Goal: Task Accomplishment & Management: Complete application form

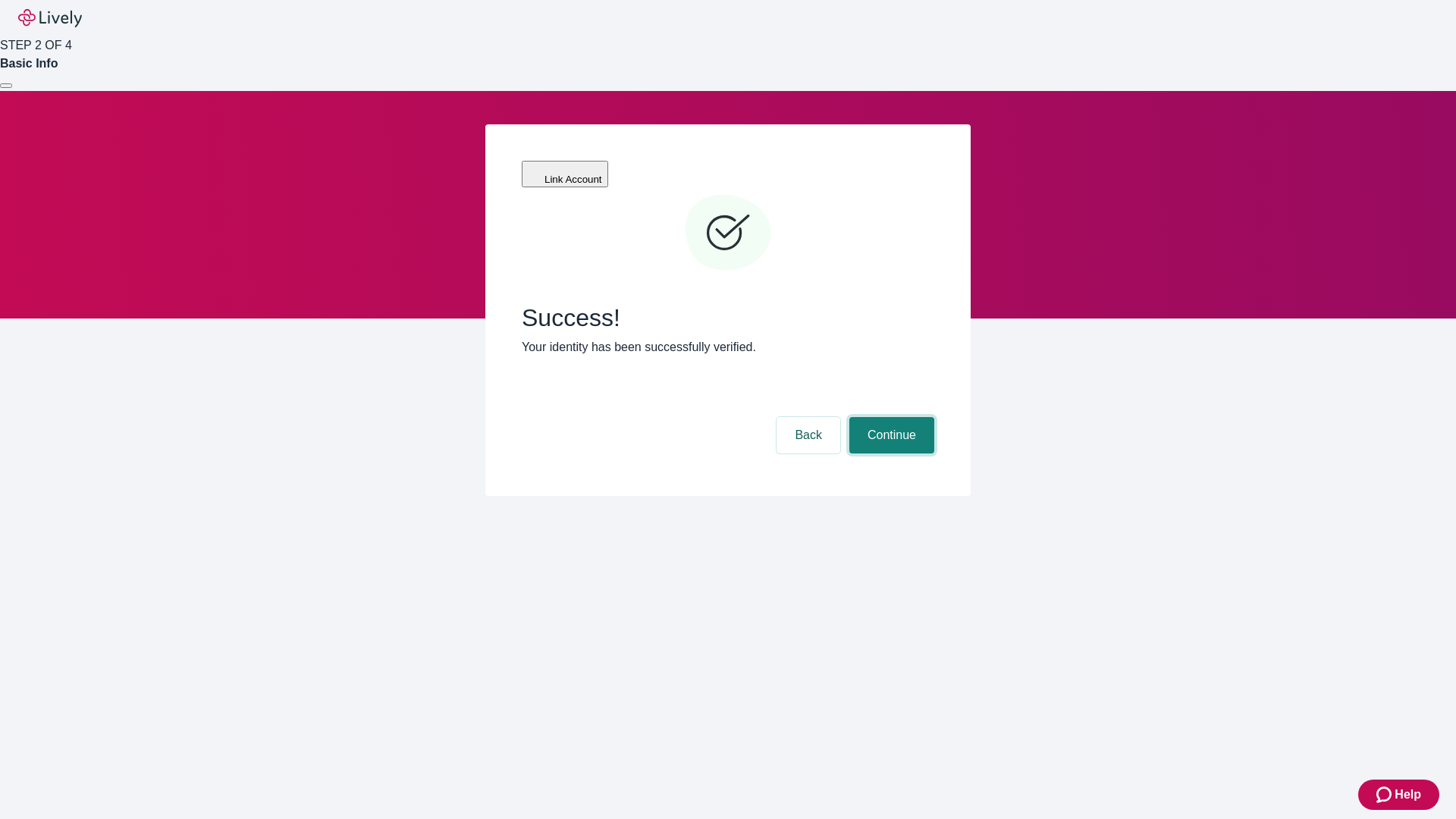
click at [889, 417] on button "Continue" at bounding box center [892, 435] width 85 height 36
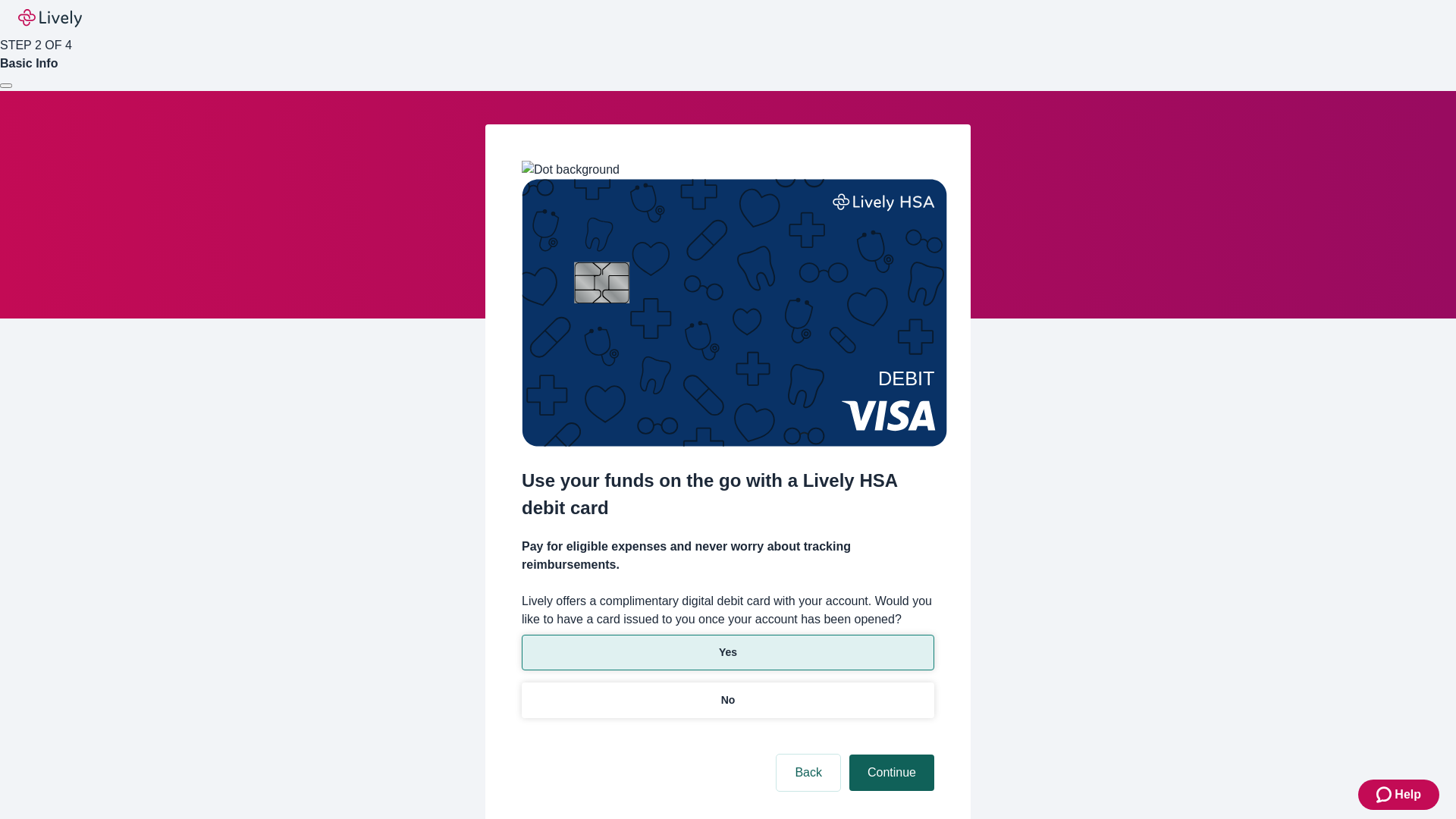
click at [727, 692] on p "No" at bounding box center [728, 700] width 14 height 16
click at [889, 754] on button "Continue" at bounding box center [892, 773] width 85 height 36
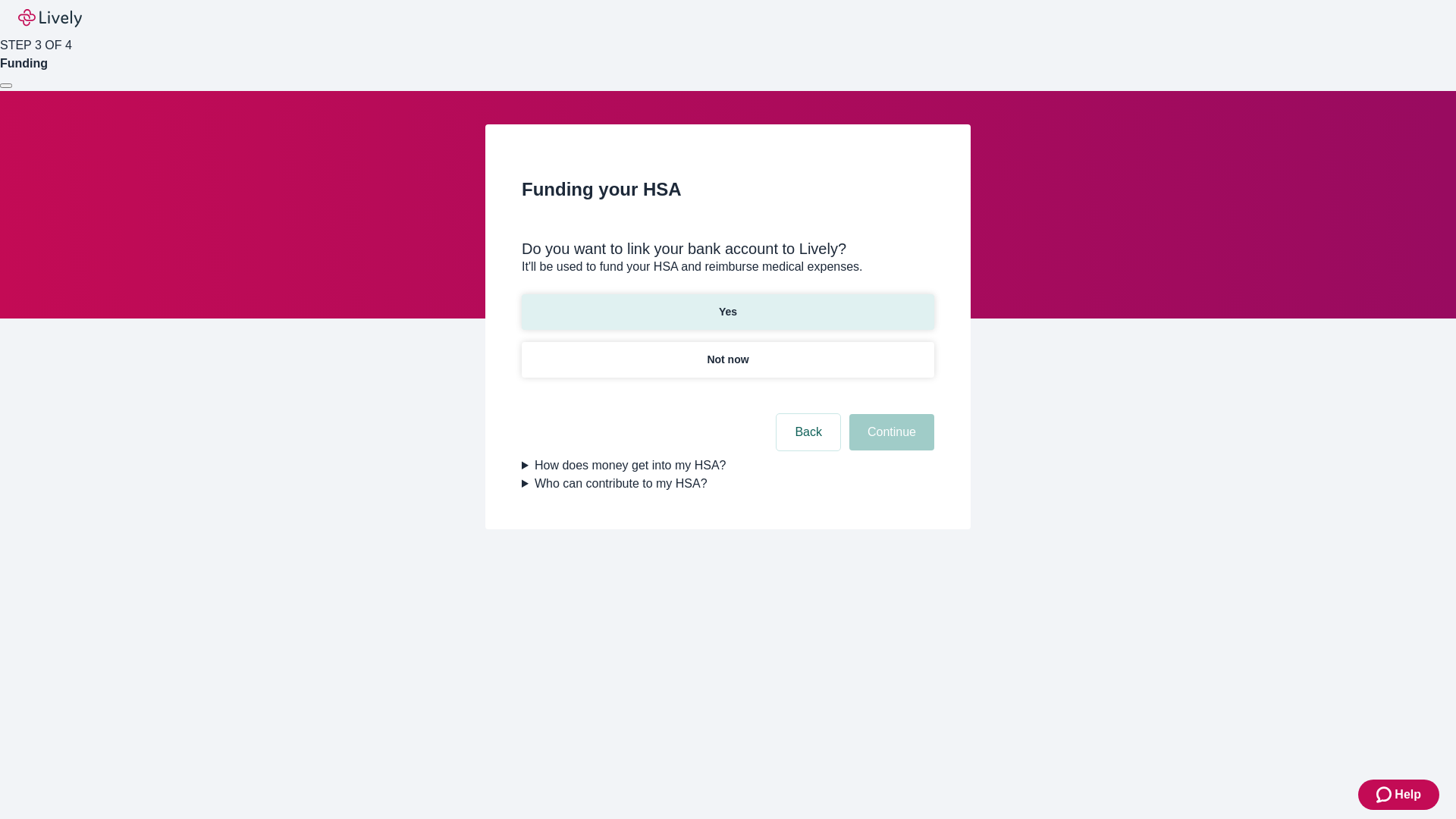
click at [727, 304] on p "Yes" at bounding box center [728, 312] width 18 height 16
click at [889, 414] on button "Continue" at bounding box center [892, 433] width 85 height 36
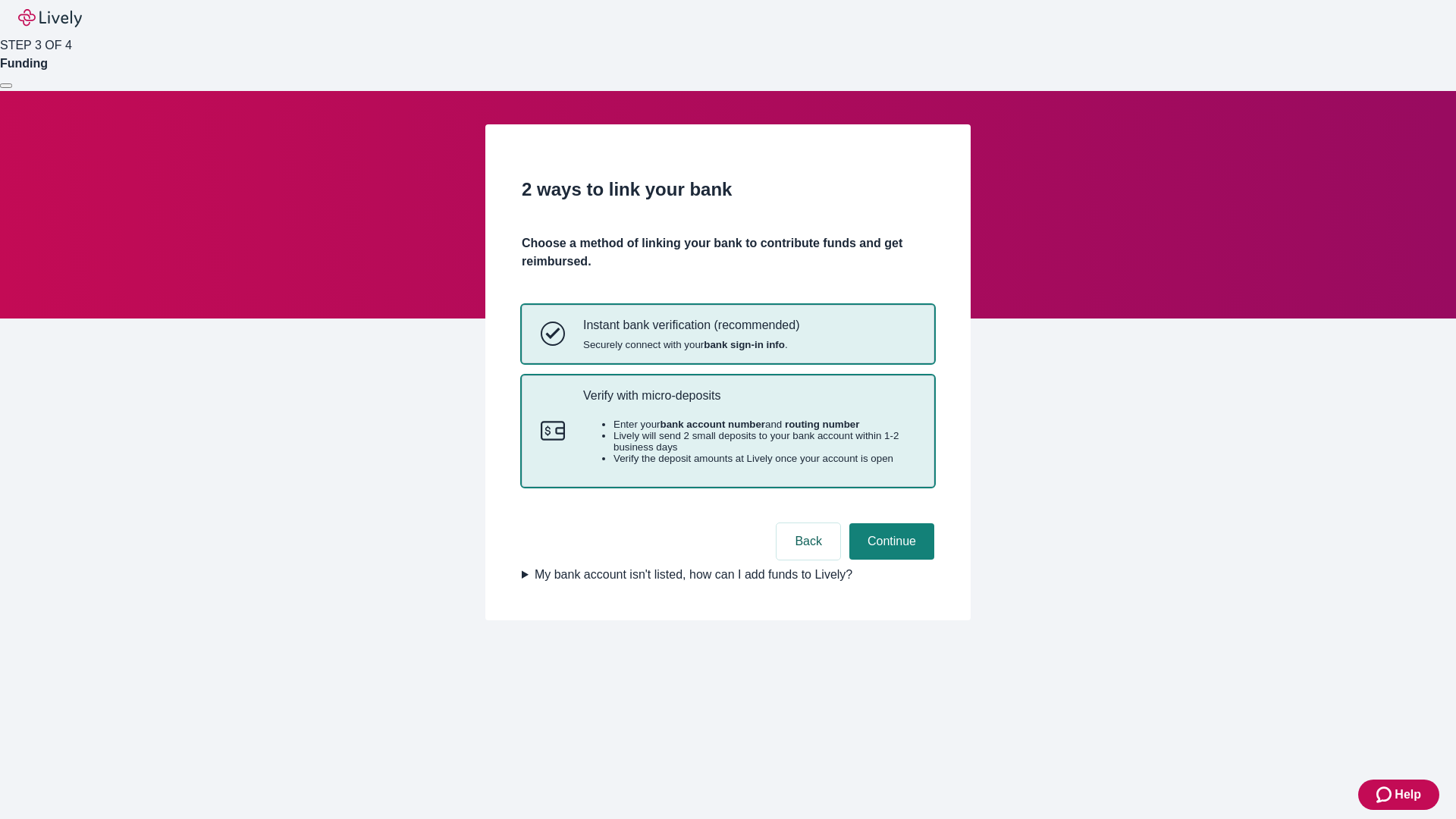
click at [749, 403] on p "Verify with micro-deposits" at bounding box center [750, 395] width 333 height 14
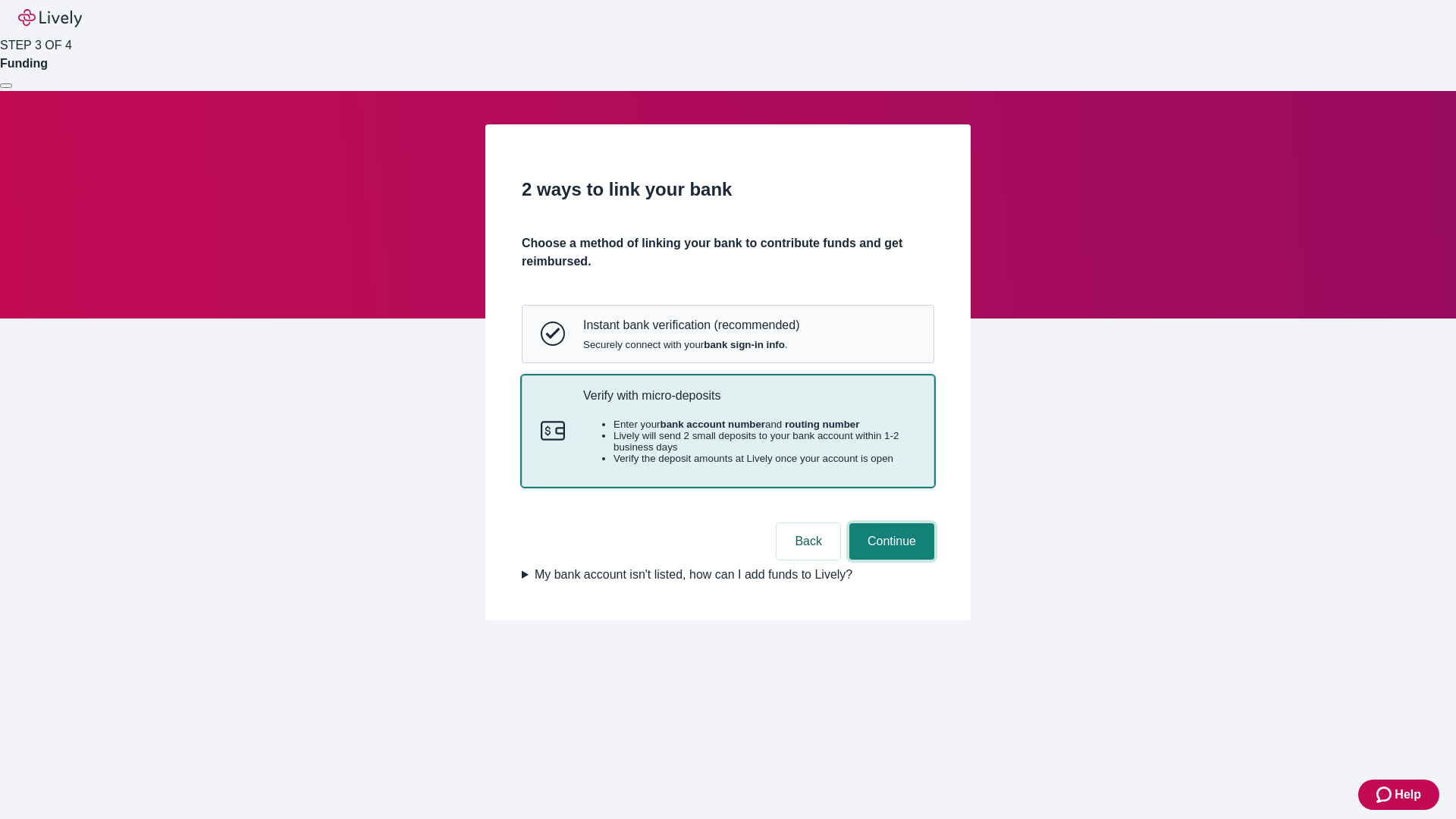
click at [889, 560] on button "Continue" at bounding box center [892, 542] width 85 height 36
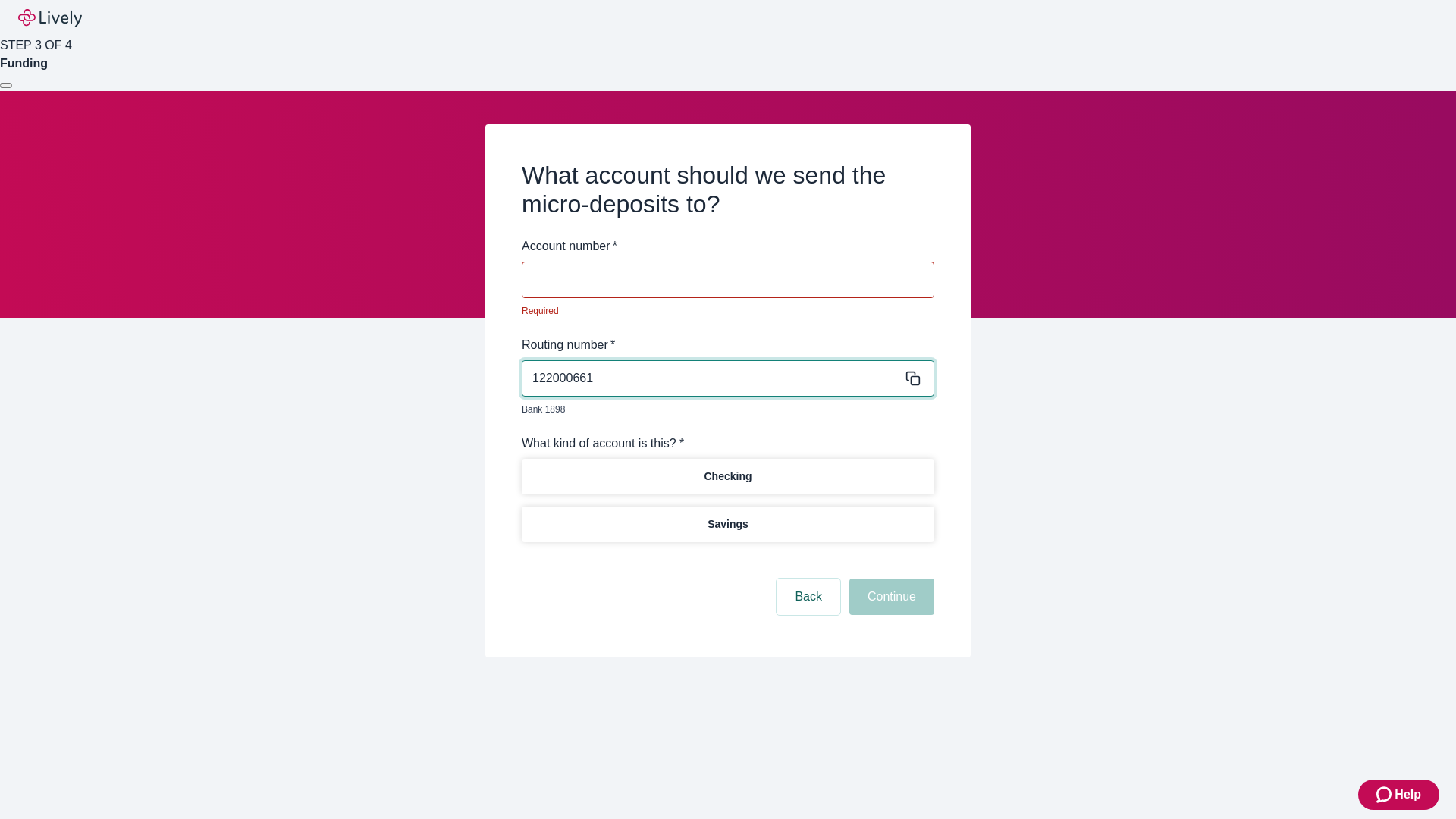
type input "122000661"
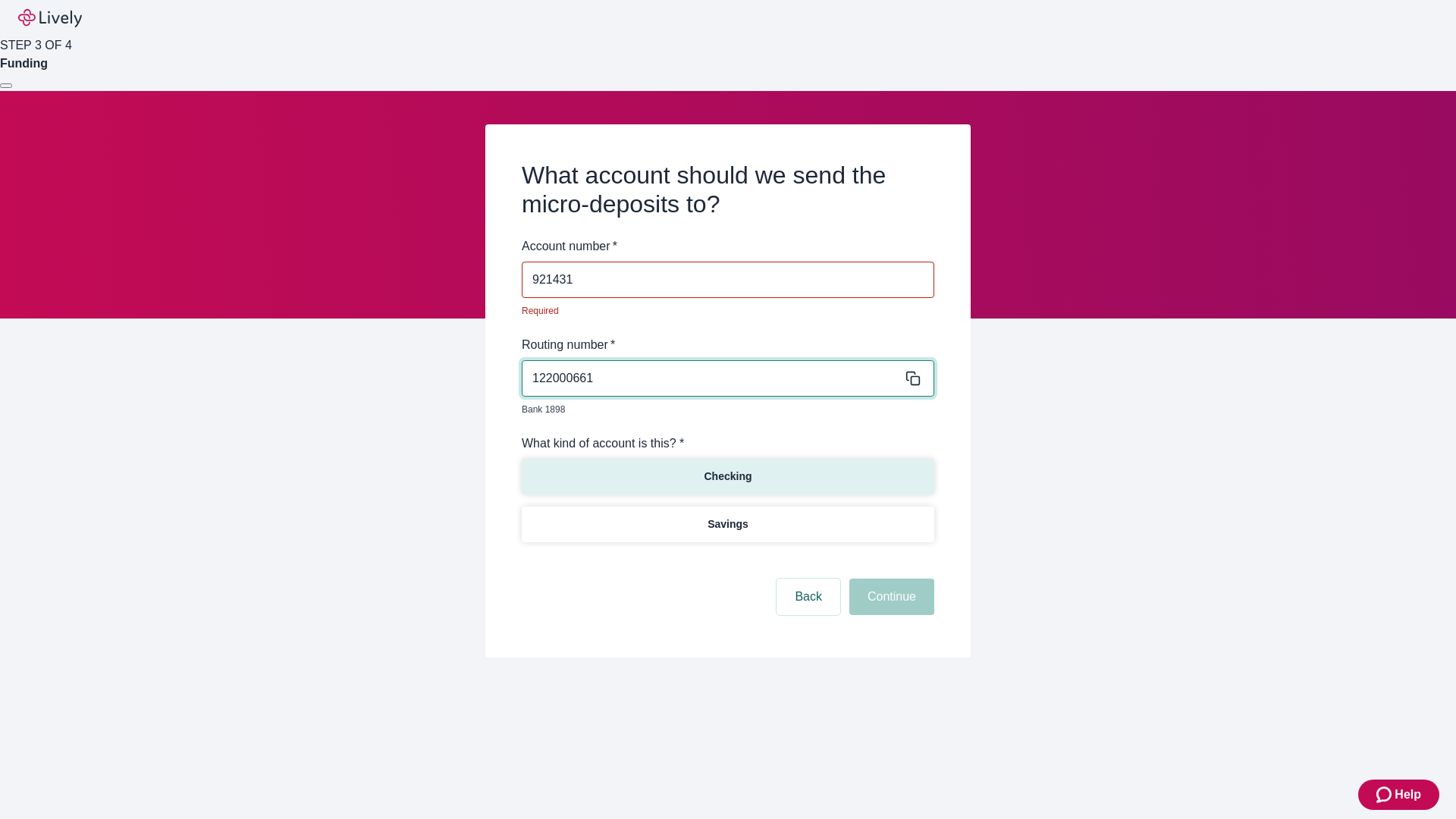
type input "921431"
click at [727, 469] on p "Checking" at bounding box center [728, 477] width 48 height 16
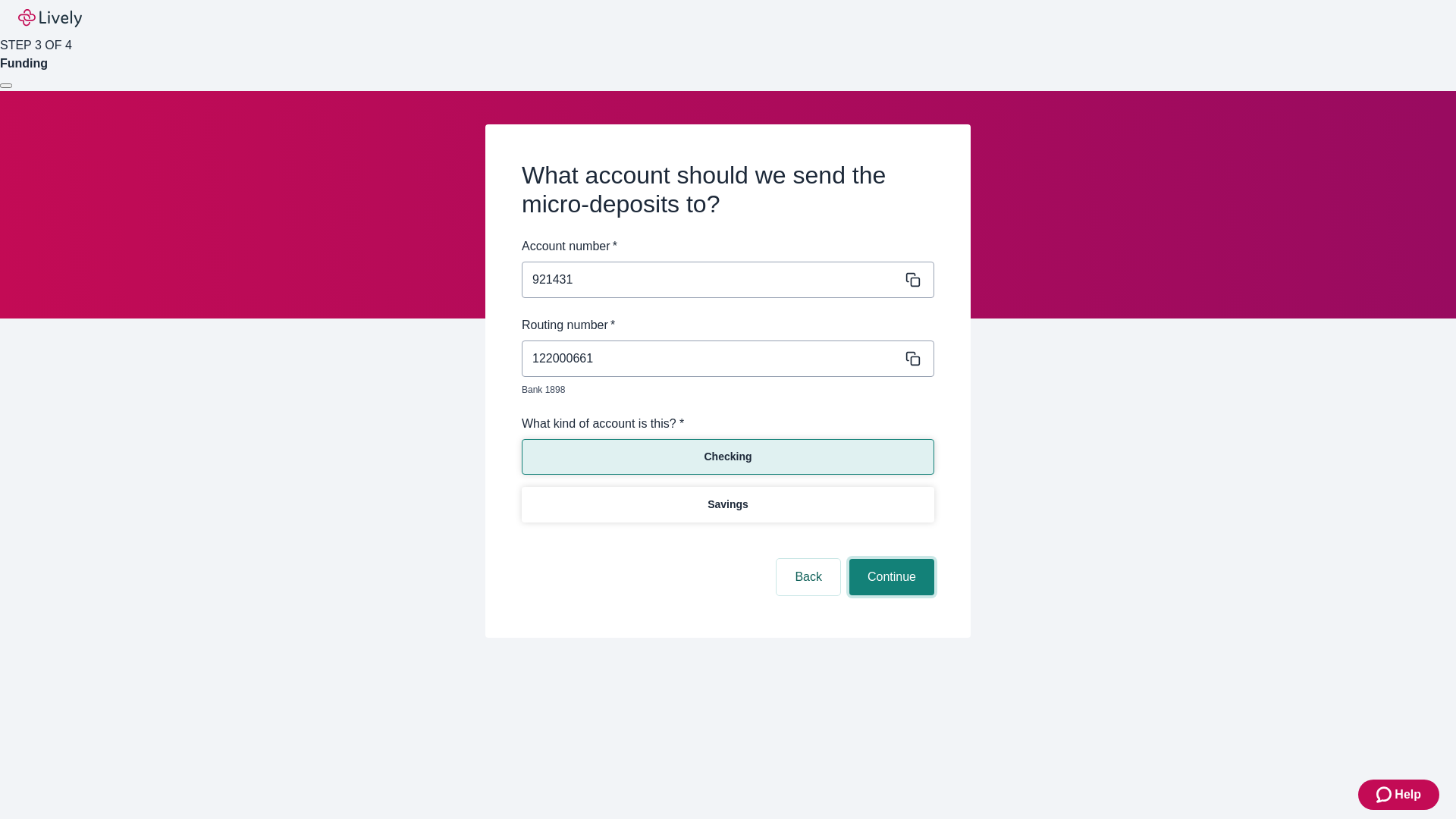
click at [889, 560] on button "Continue" at bounding box center [892, 577] width 85 height 36
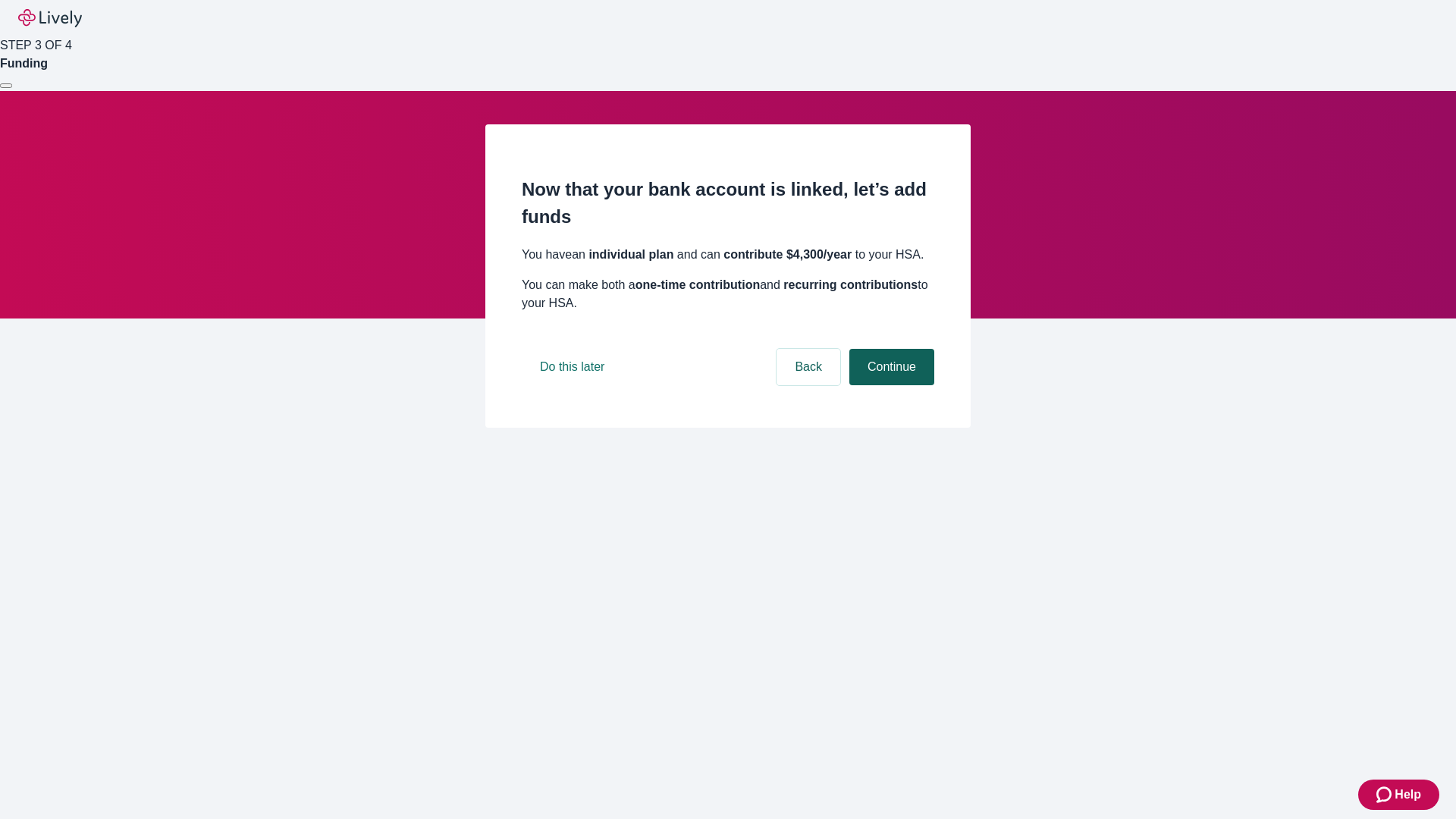
click at [889, 386] on button "Continue" at bounding box center [892, 367] width 85 height 36
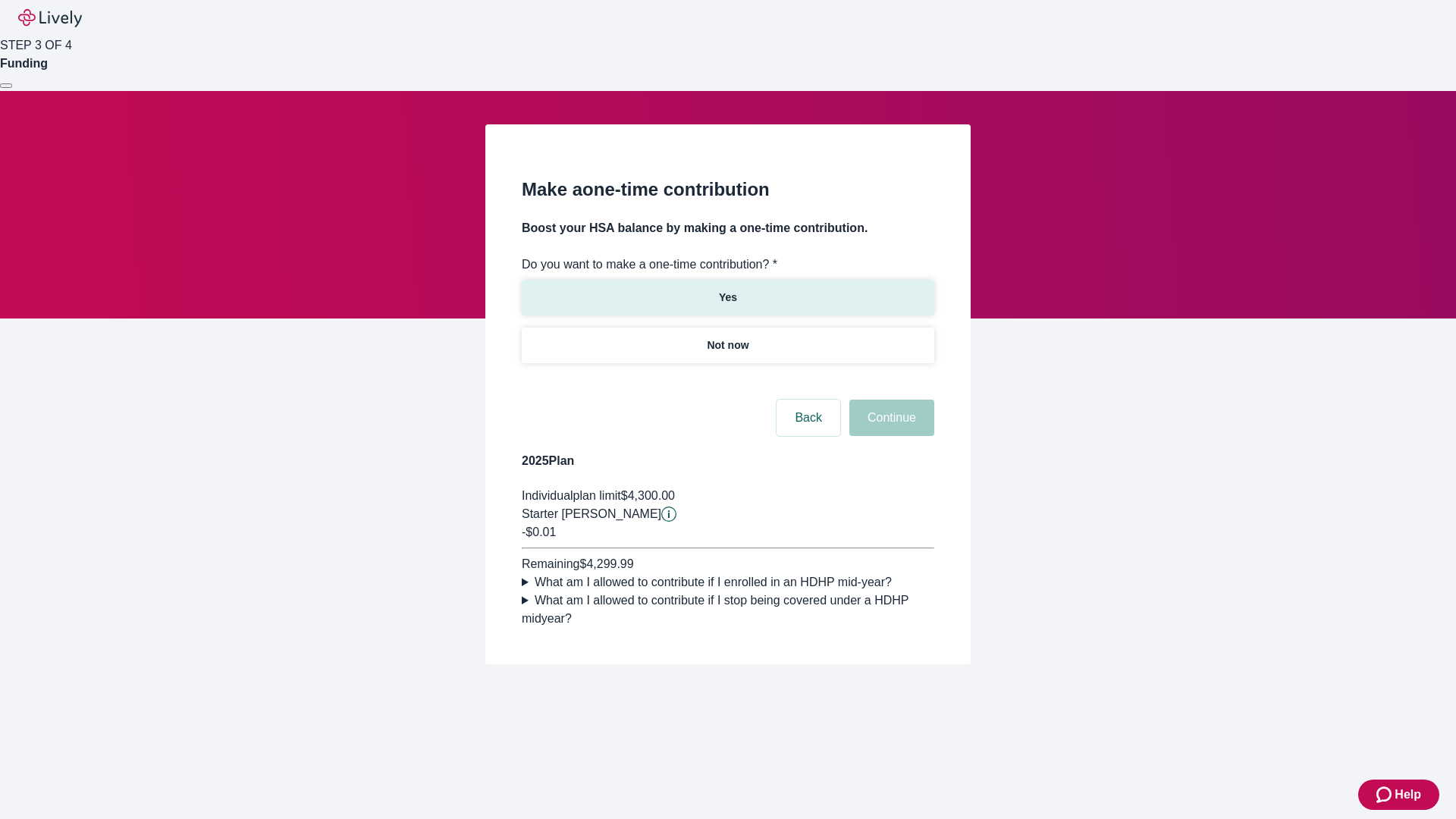
click at [727, 290] on p "Yes" at bounding box center [728, 297] width 18 height 16
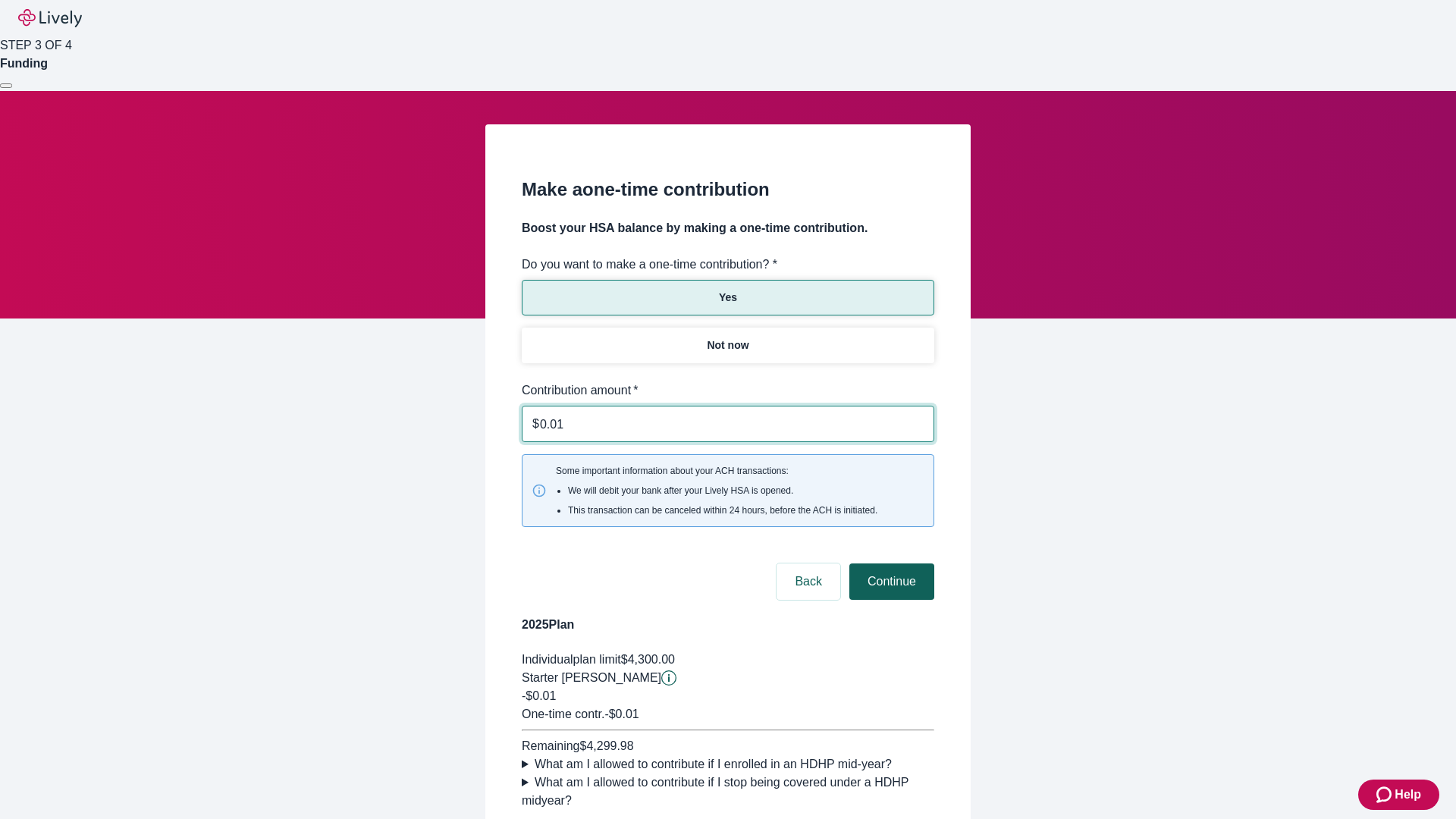
type input "0.01"
click at [889, 563] on button "Continue" at bounding box center [892, 582] width 85 height 36
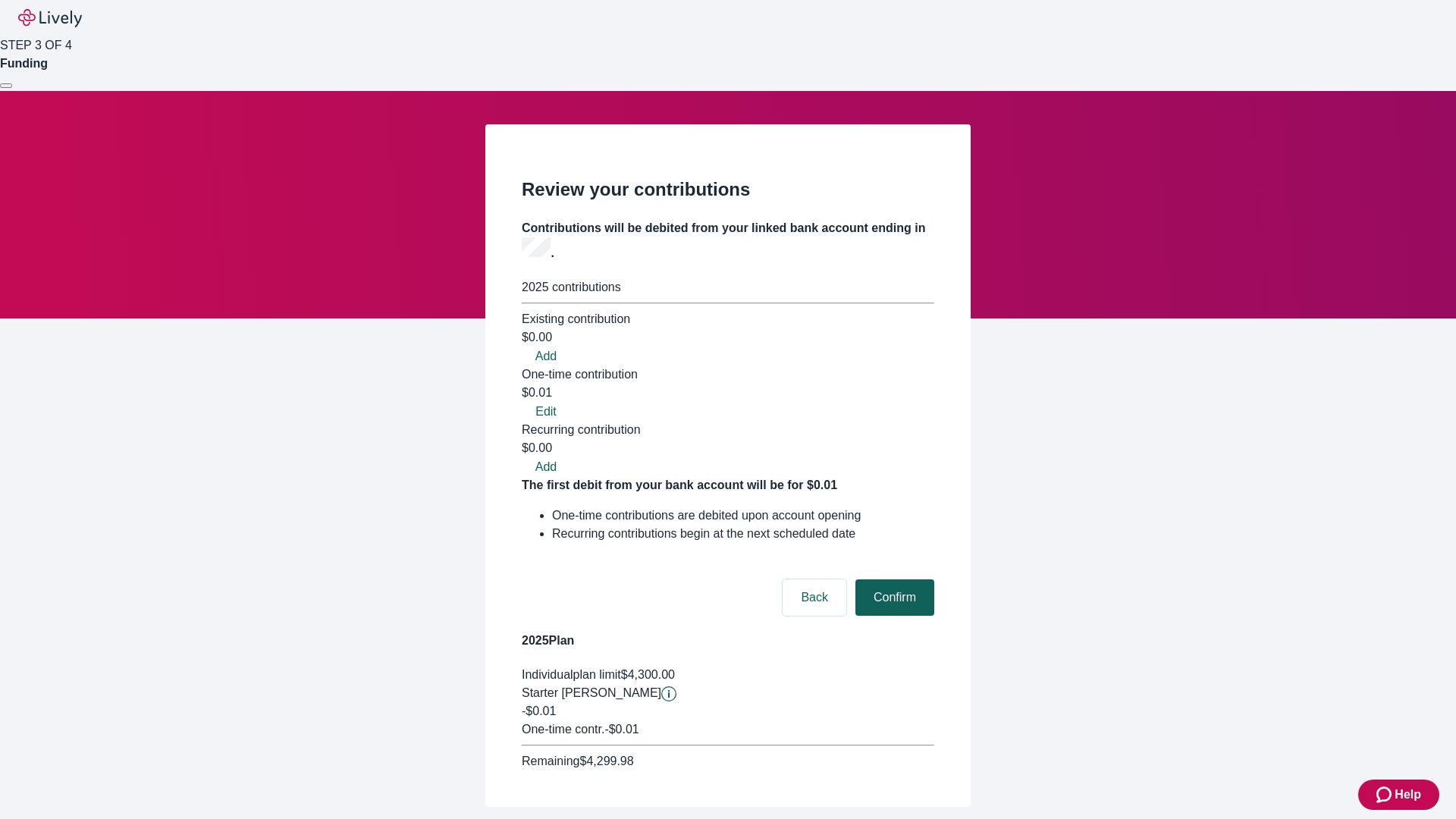
click at [893, 579] on button "Confirm" at bounding box center [894, 597] width 79 height 36
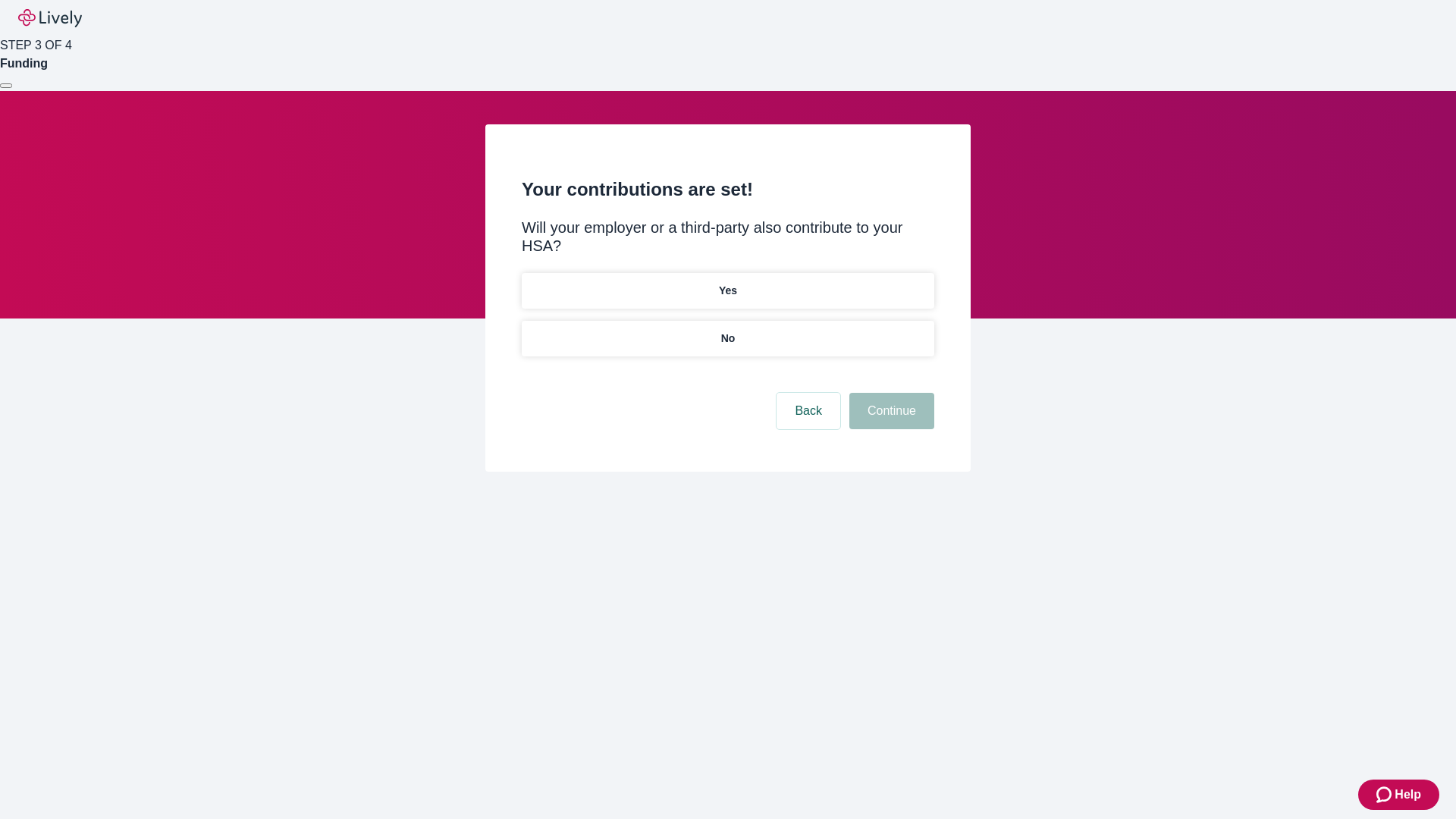
click at [727, 331] on p "No" at bounding box center [728, 338] width 14 height 16
click at [889, 393] on button "Continue" at bounding box center [892, 411] width 85 height 36
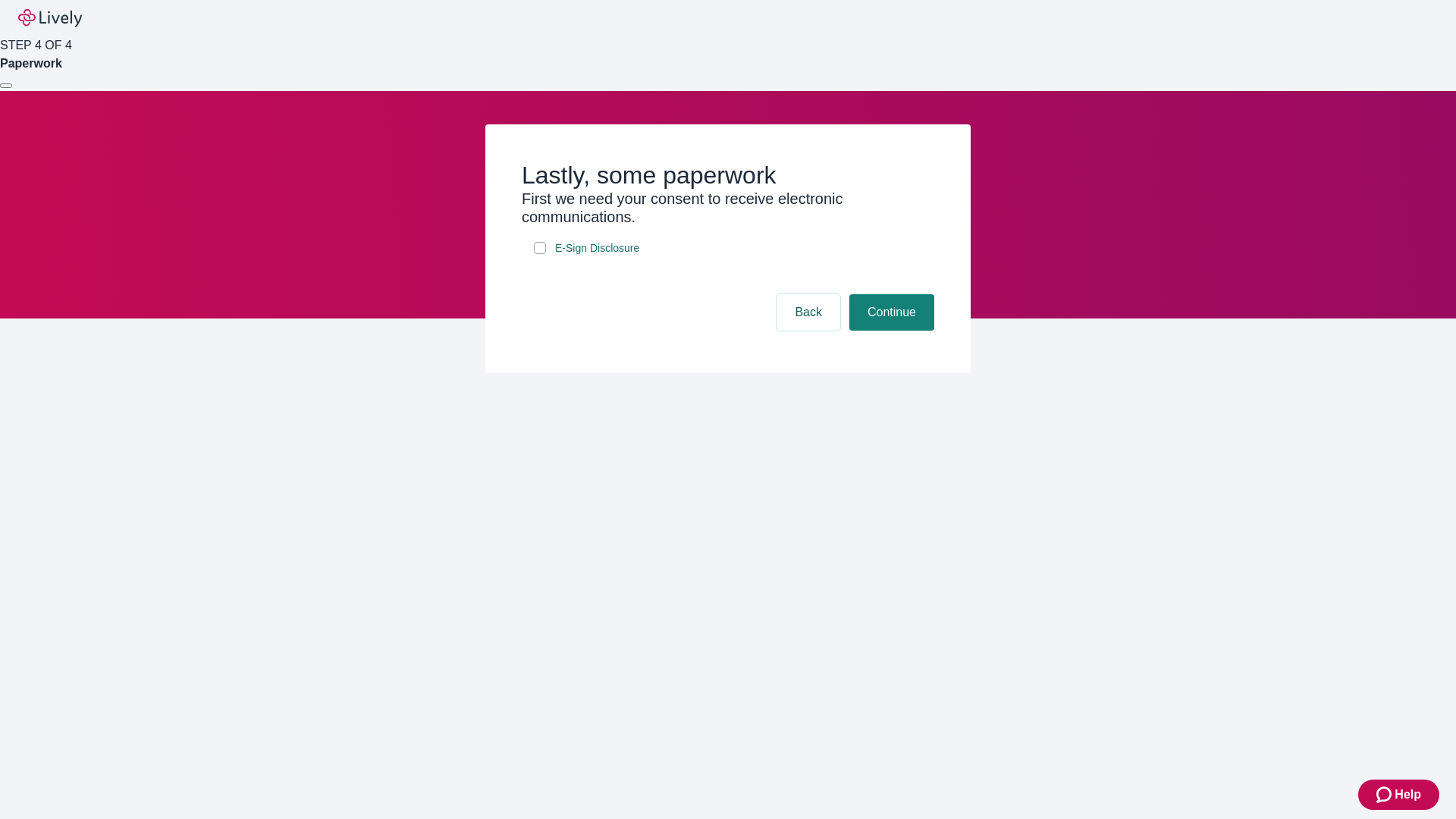
click at [540, 254] on input "E-Sign Disclosure" at bounding box center [539, 247] width 12 height 12
checkbox input "true"
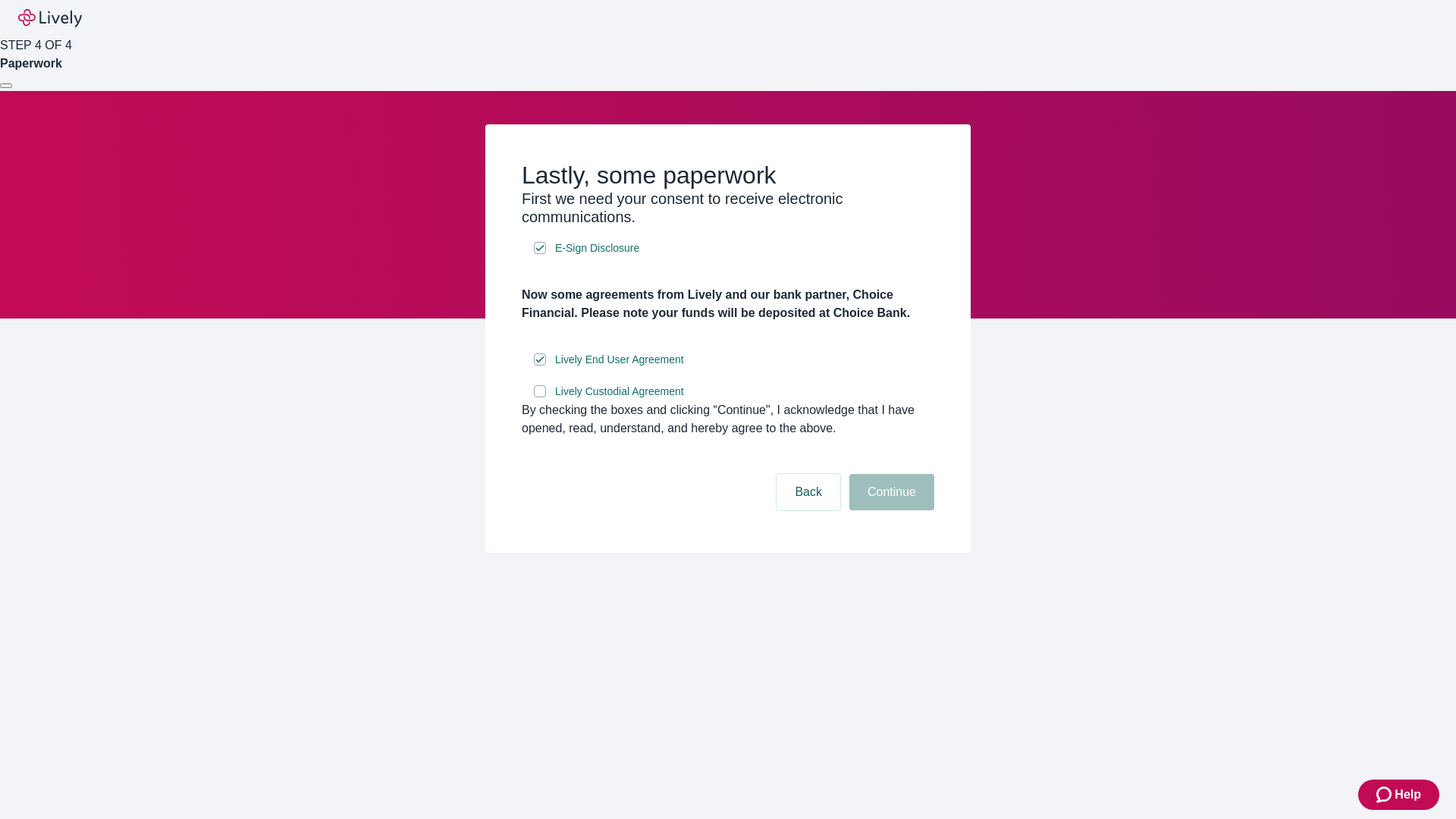
click at [540, 397] on input "Lively Custodial Agreement" at bounding box center [539, 391] width 12 height 12
checkbox input "true"
click at [889, 510] on button "Continue" at bounding box center [892, 492] width 85 height 36
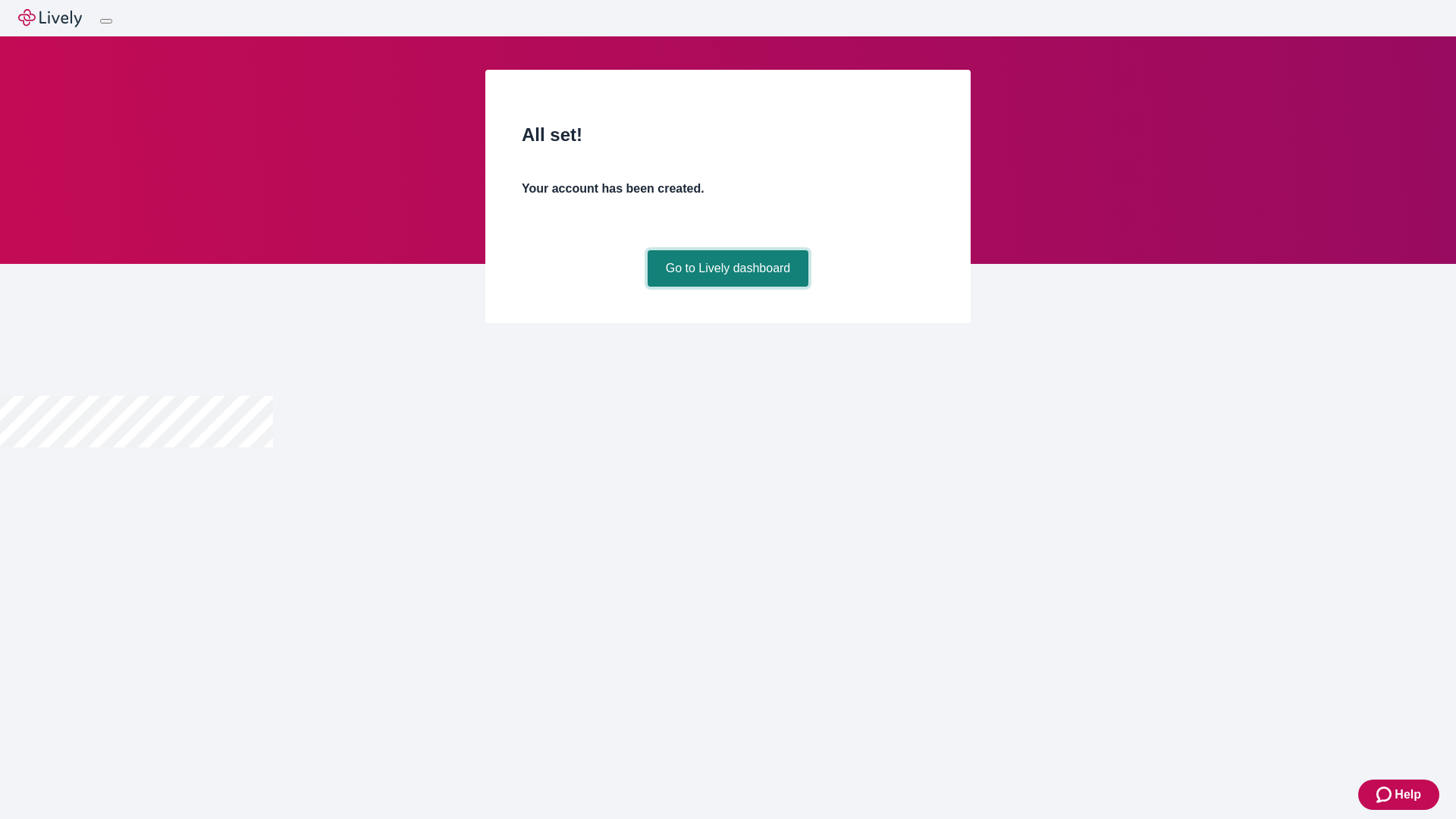
click at [727, 287] on link "Go to Lively dashboard" at bounding box center [728, 269] width 161 height 36
